Goal: Use online tool/utility: Utilize a website feature to perform a specific function

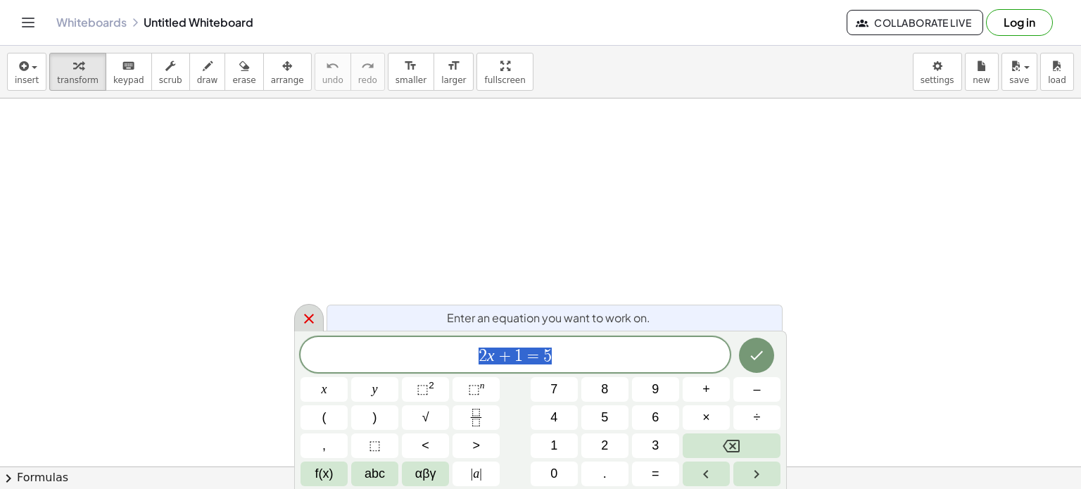
click at [310, 329] on div at bounding box center [309, 317] width 30 height 27
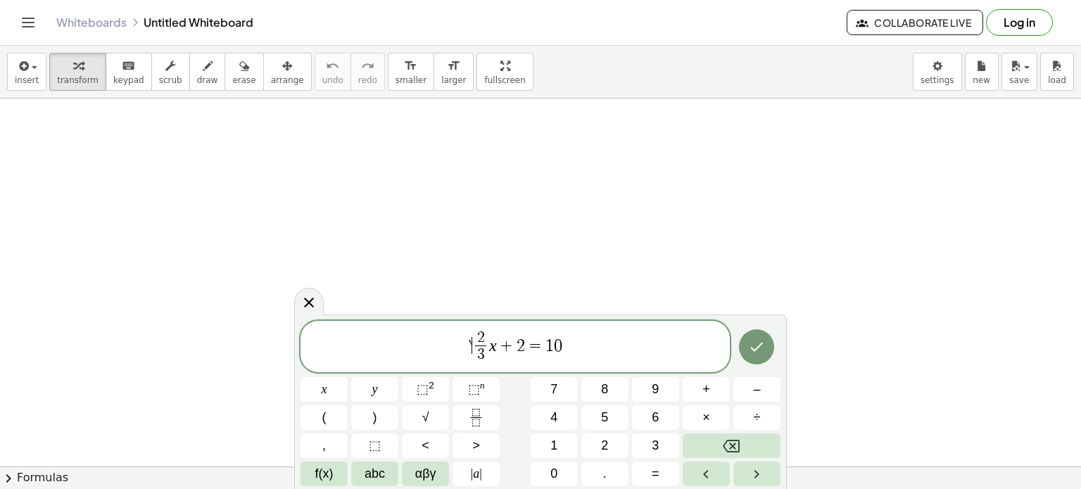
click at [472, 346] on span "` ​ 2 3 ​ x + 2 = 1 0" at bounding box center [515, 347] width 429 height 37
click at [755, 353] on icon "Done" at bounding box center [756, 347] width 17 height 17
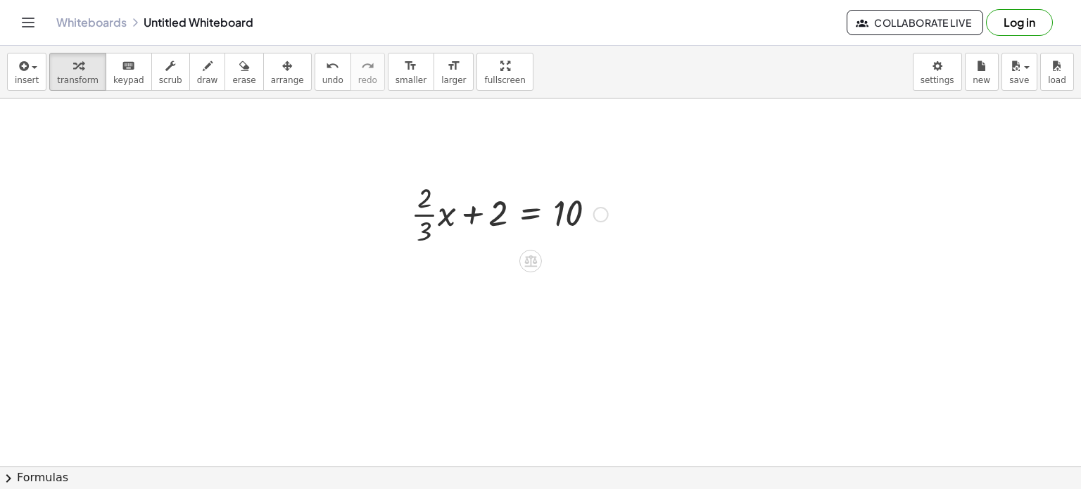
scroll to position [234, 0]
click at [600, 220] on div at bounding box center [600, 213] width 15 height 15
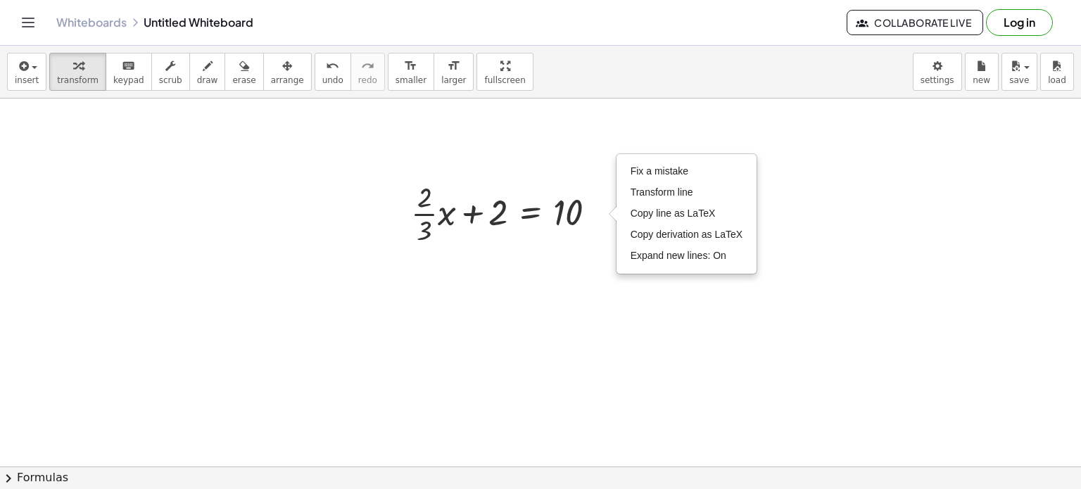
click at [572, 282] on div at bounding box center [540, 279] width 1081 height 829
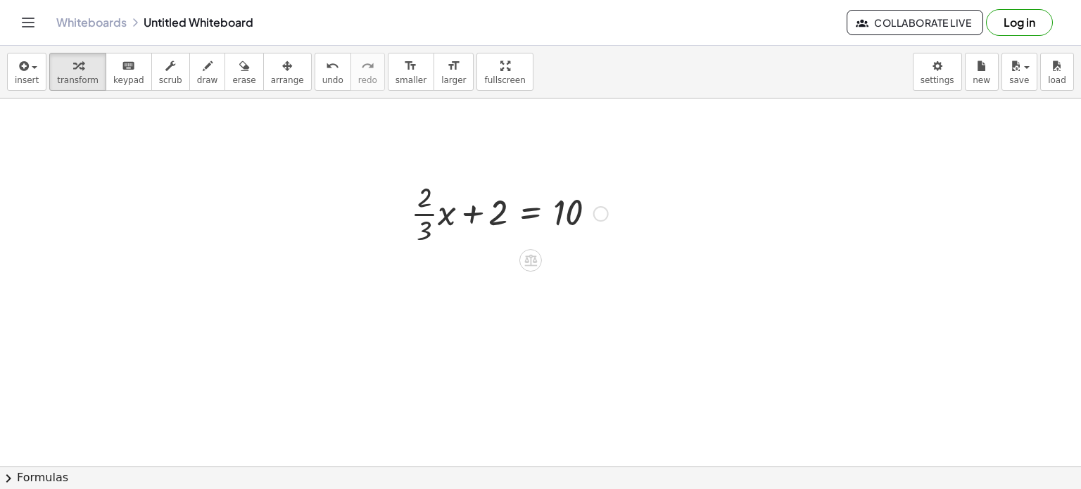
click at [471, 217] on div at bounding box center [509, 212] width 211 height 70
click at [443, 216] on div at bounding box center [509, 212] width 211 height 70
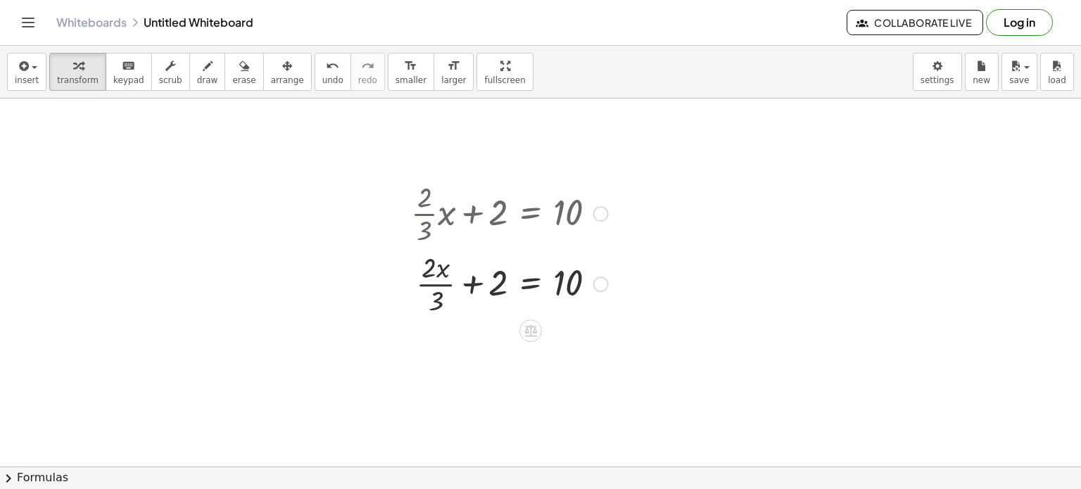
click at [543, 211] on div at bounding box center [509, 212] width 211 height 70
click at [534, 293] on div at bounding box center [509, 283] width 211 height 70
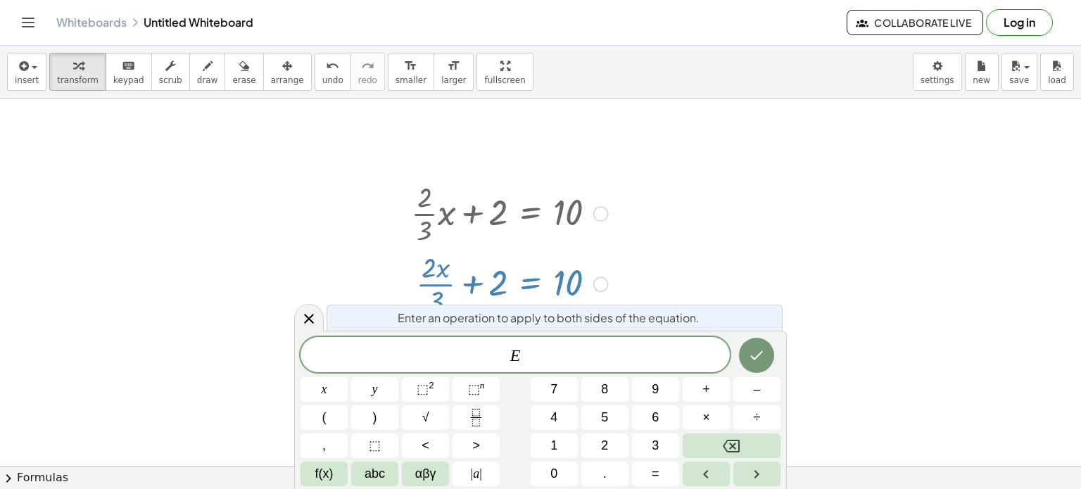
click at [340, 266] on div at bounding box center [540, 279] width 1081 height 829
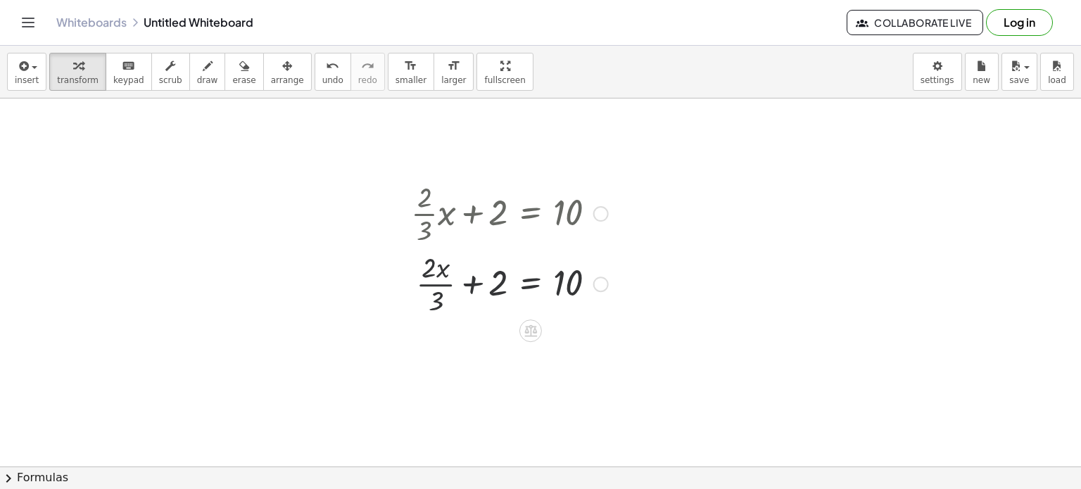
click at [434, 291] on div at bounding box center [509, 283] width 211 height 70
click at [490, 281] on div at bounding box center [509, 283] width 211 height 70
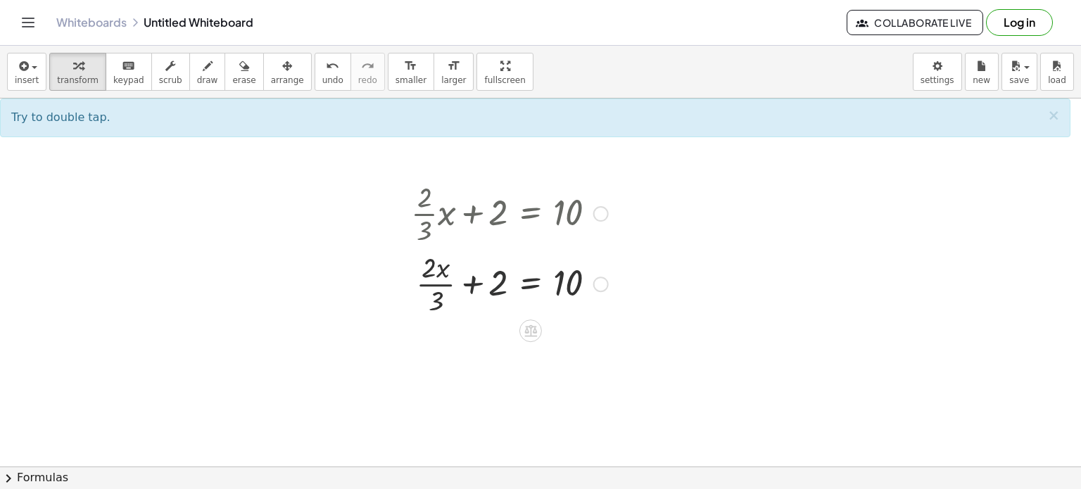
click at [473, 278] on div at bounding box center [509, 283] width 211 height 70
